Goal: Navigation & Orientation: Find specific page/section

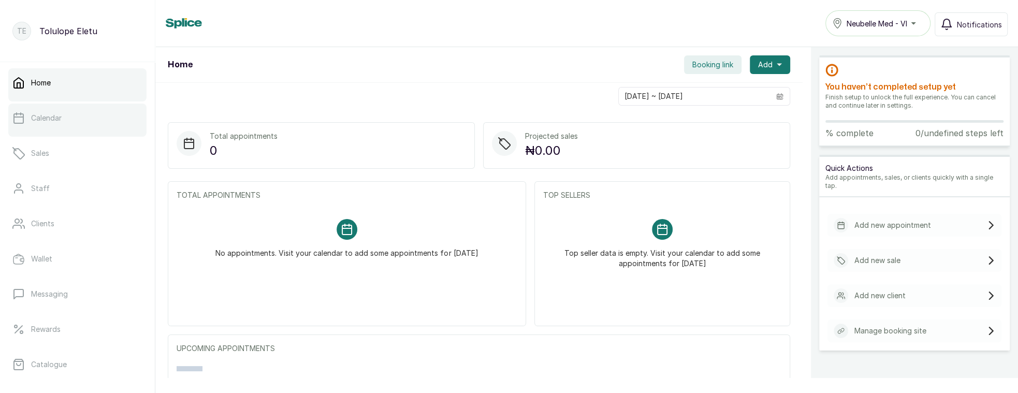
click at [74, 122] on link "Calendar" at bounding box center [77, 118] width 138 height 29
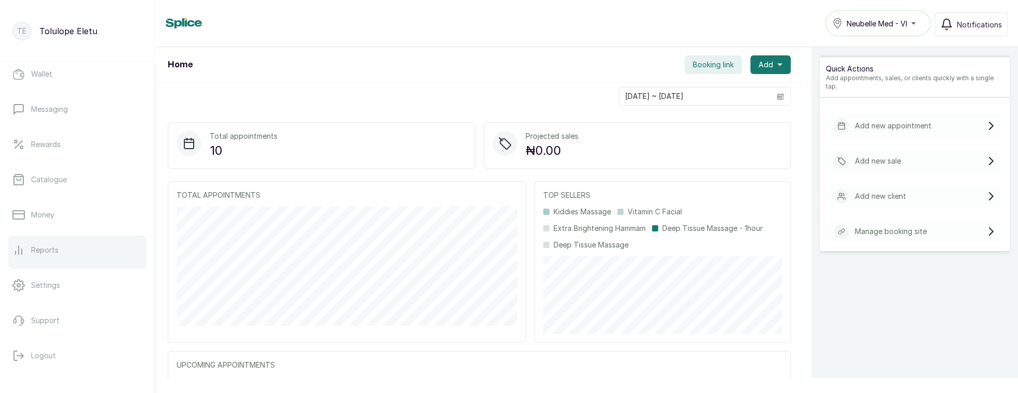
scroll to position [181, 0]
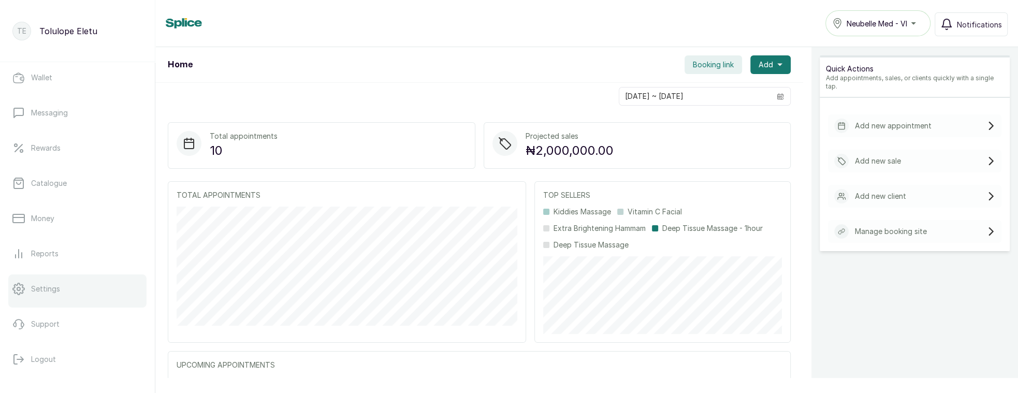
click at [41, 281] on link "Settings" at bounding box center [77, 288] width 138 height 29
